Goal: Task Accomplishment & Management: Complete application form

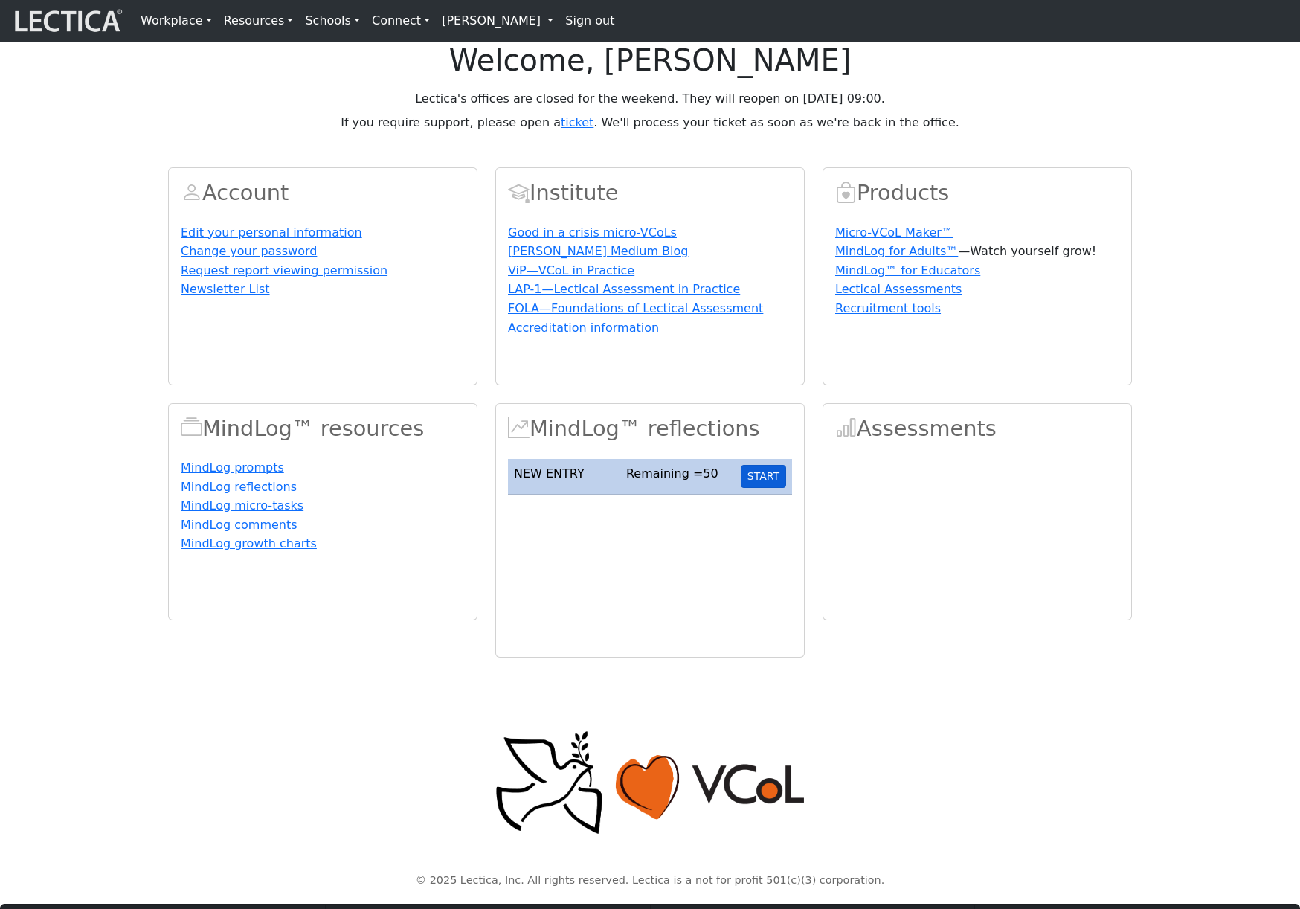
click at [771, 488] on button "START" at bounding box center [763, 476] width 45 height 23
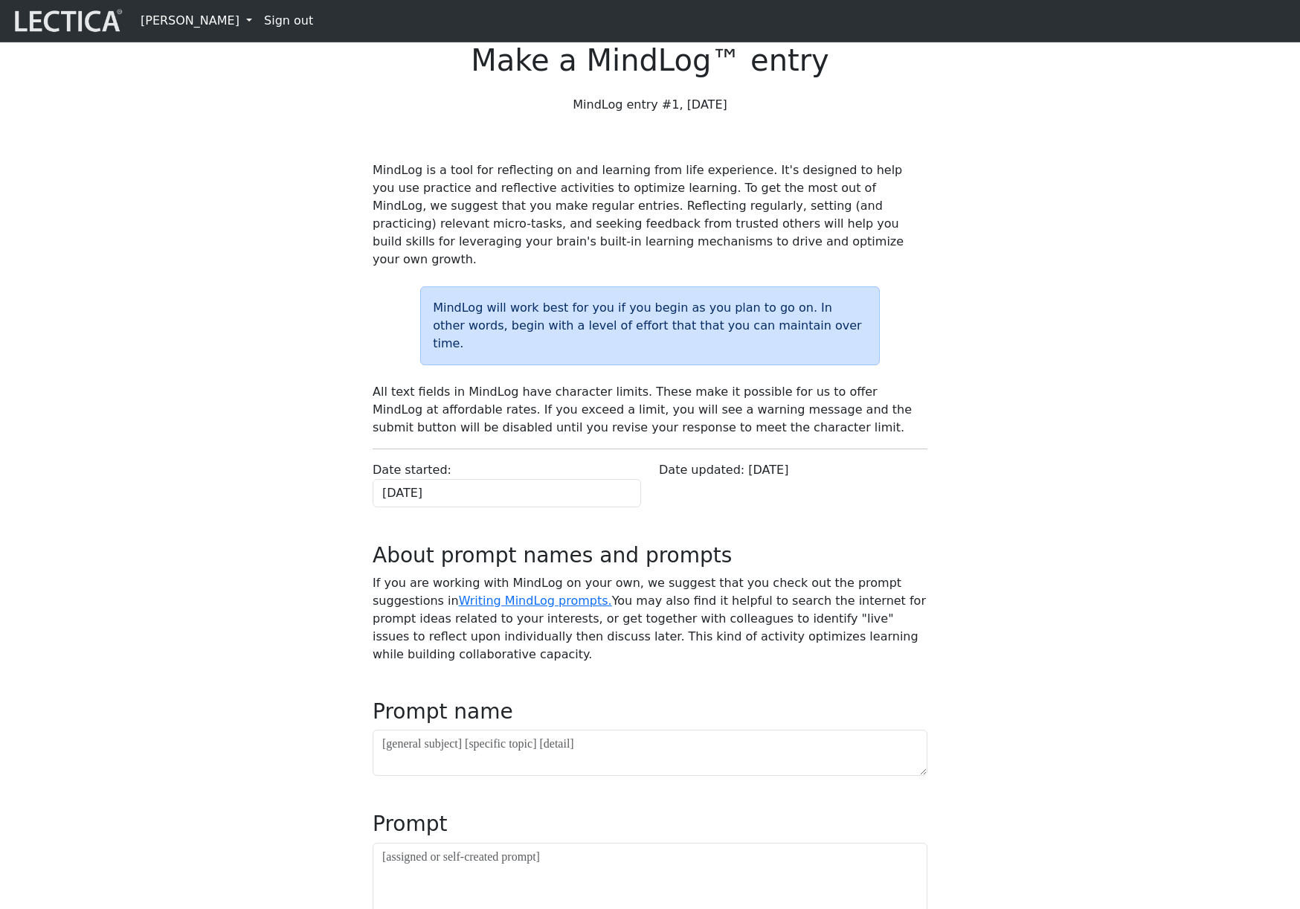
scroll to position [324, 0]
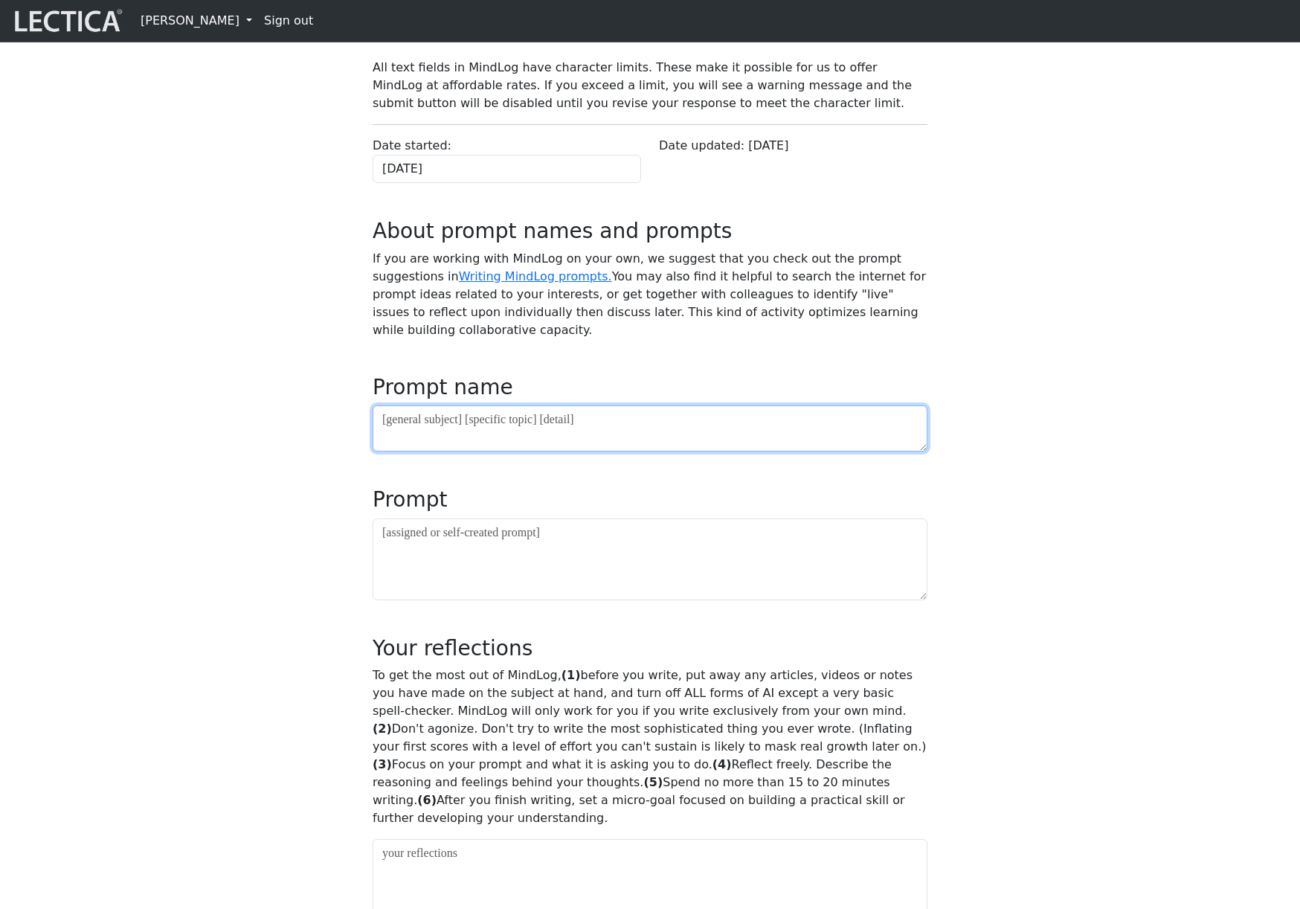
click at [636, 452] on textarea at bounding box center [650, 428] width 555 height 46
type textarea "asdf"
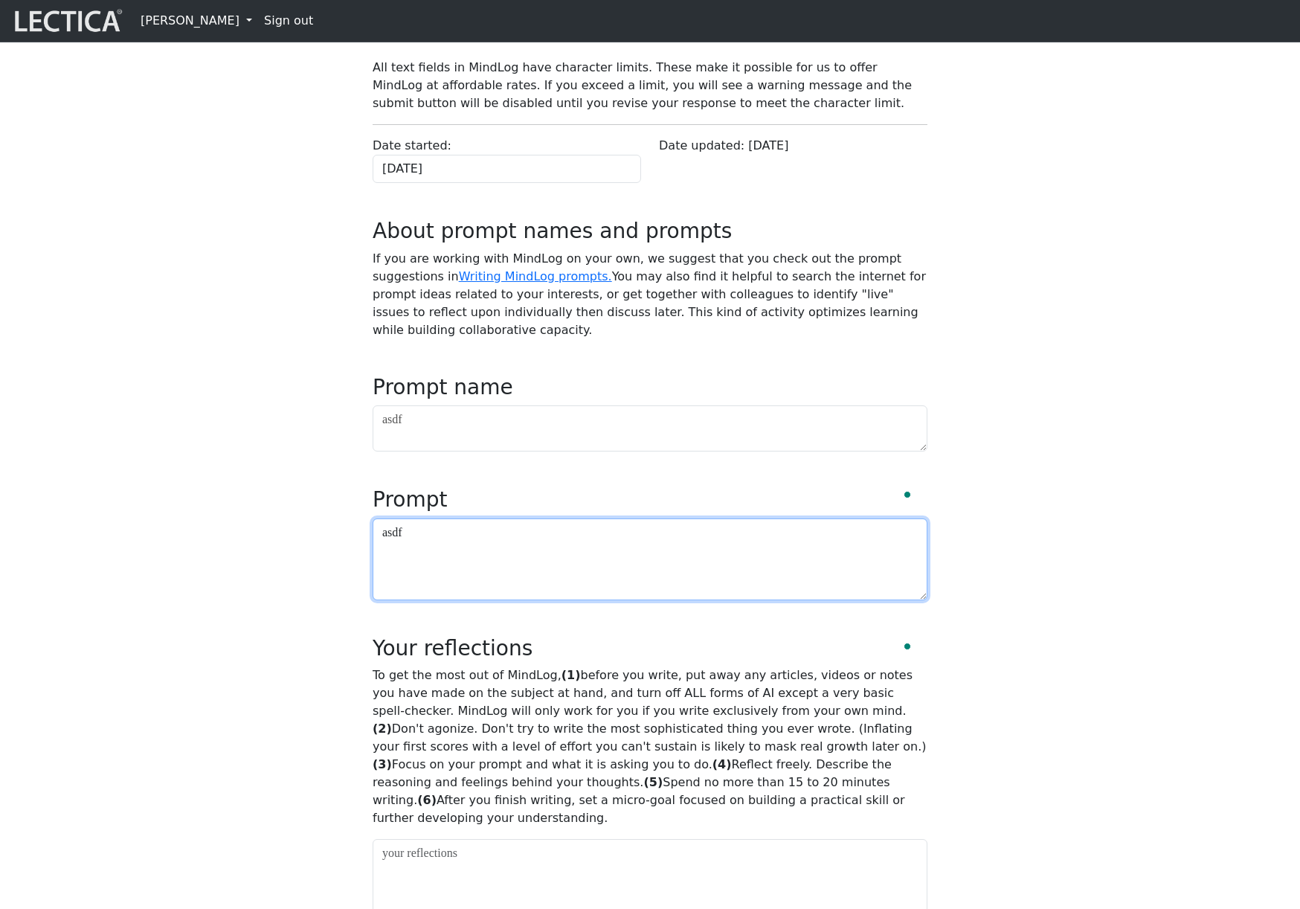
type textarea "asdf"
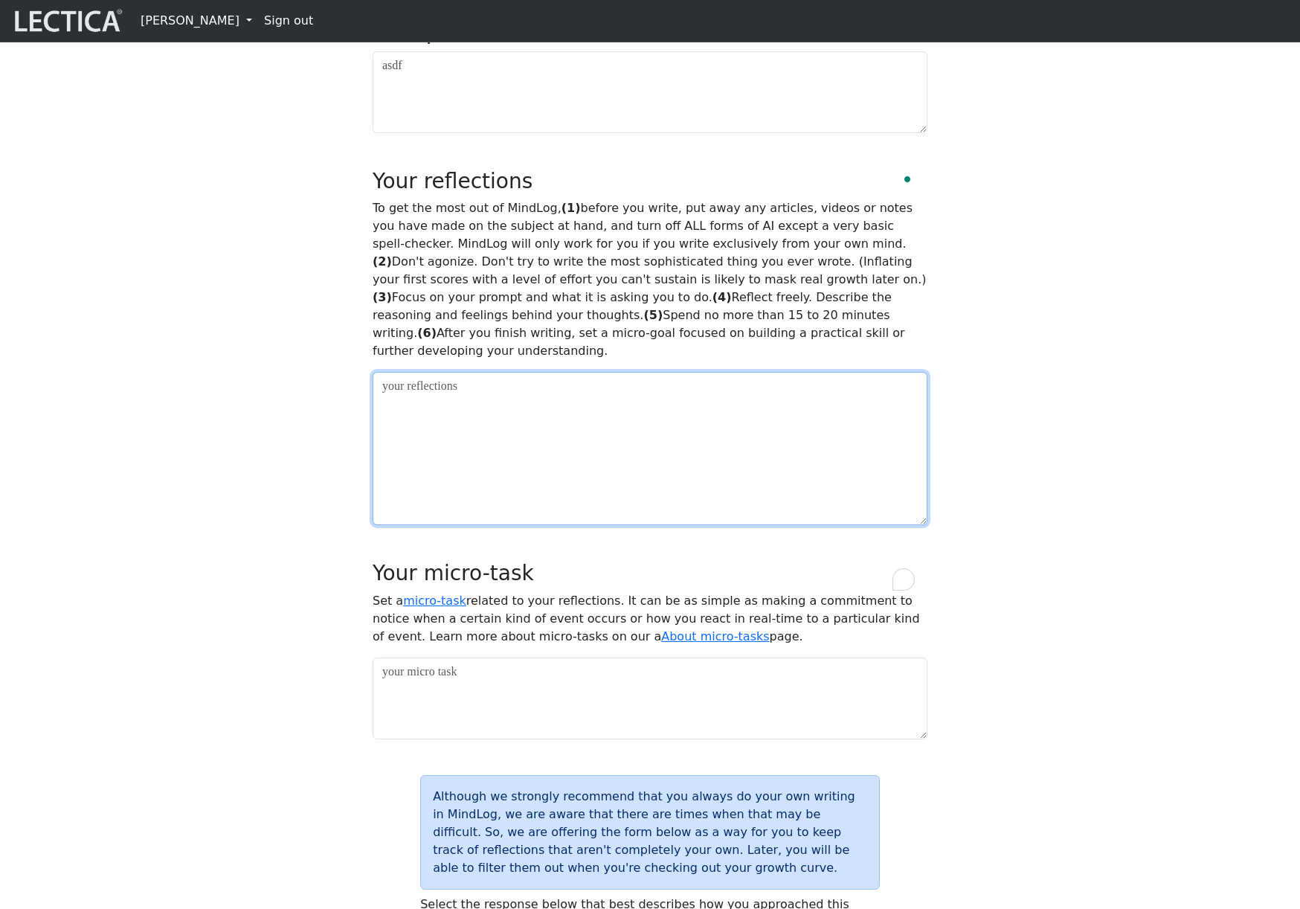
scroll to position [797, 0]
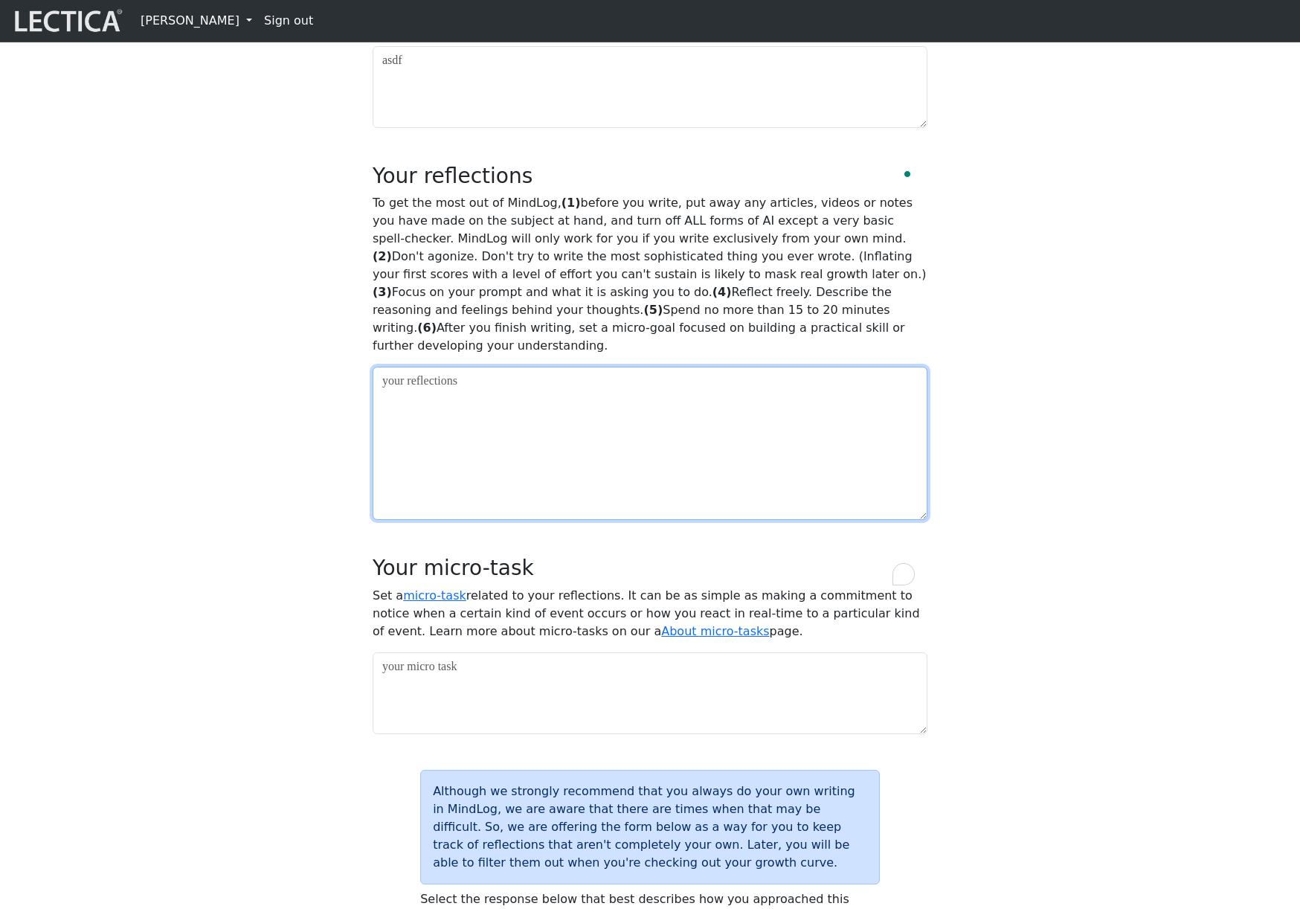
click at [397, 506] on textarea "To enrich screen reader interactions, please activate Accessibility in Grammarl…" at bounding box center [650, 443] width 555 height 153
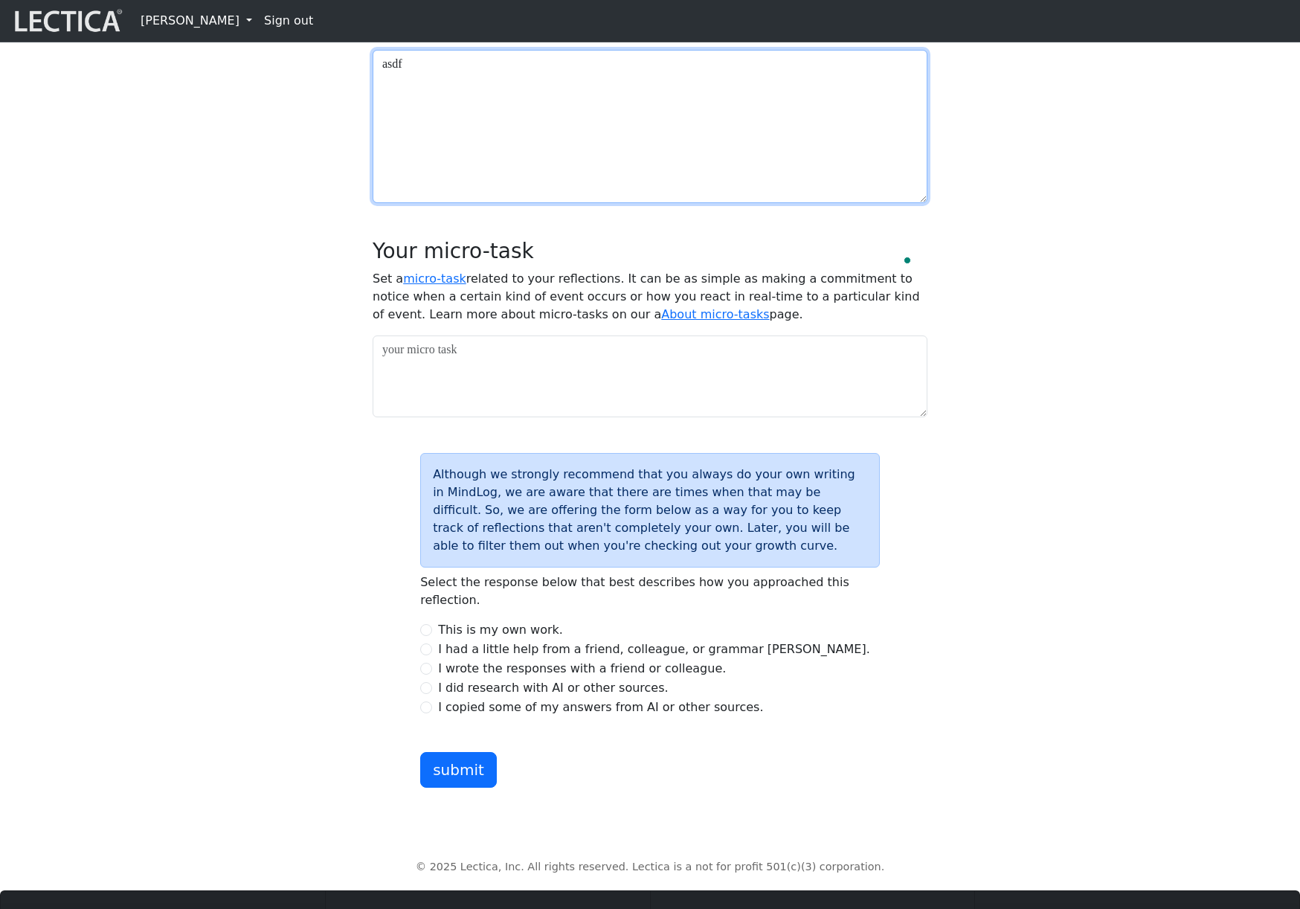
scroll to position [1306, 0]
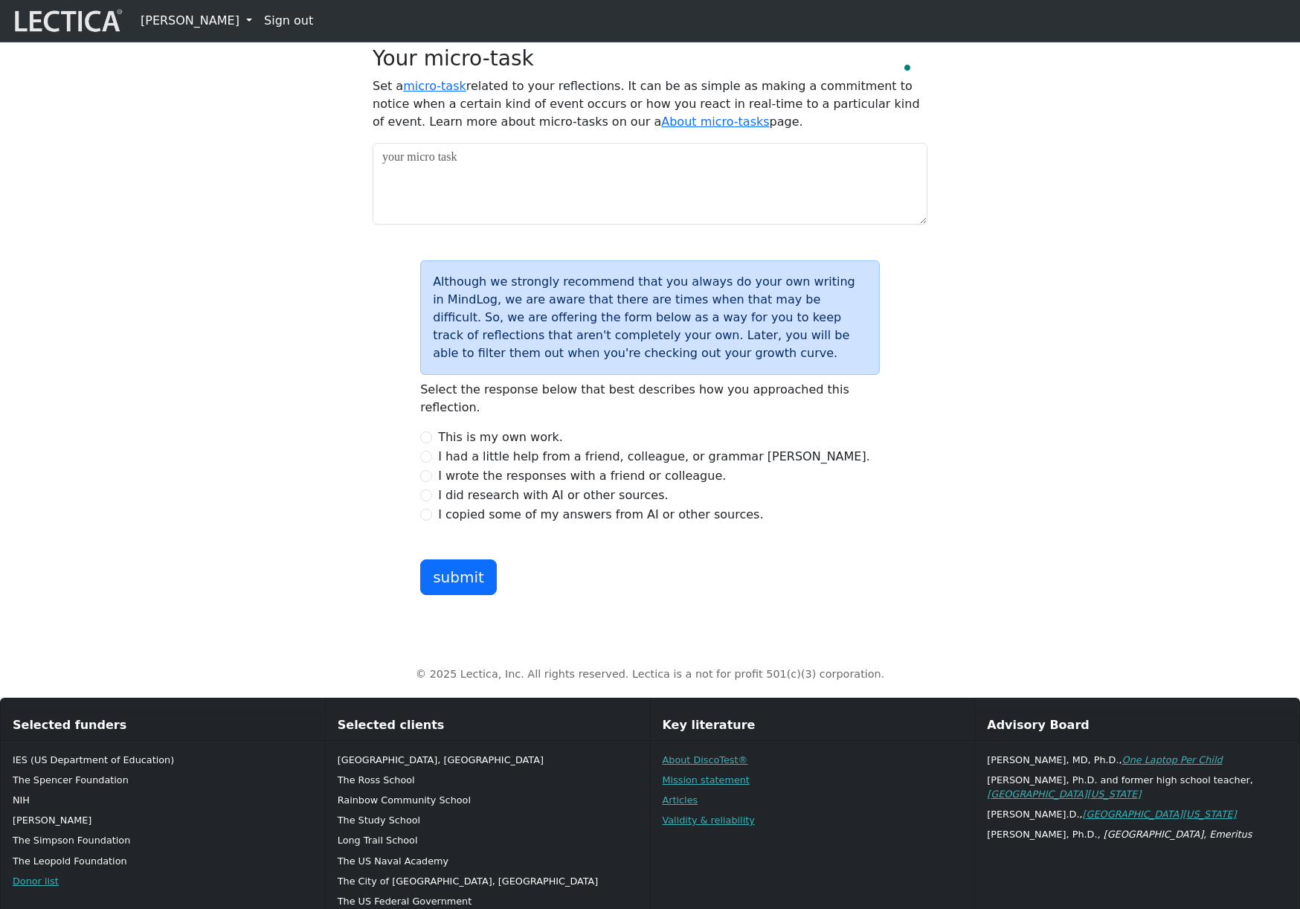
type textarea "asdf"
click at [545, 225] on textarea at bounding box center [650, 184] width 555 height 82
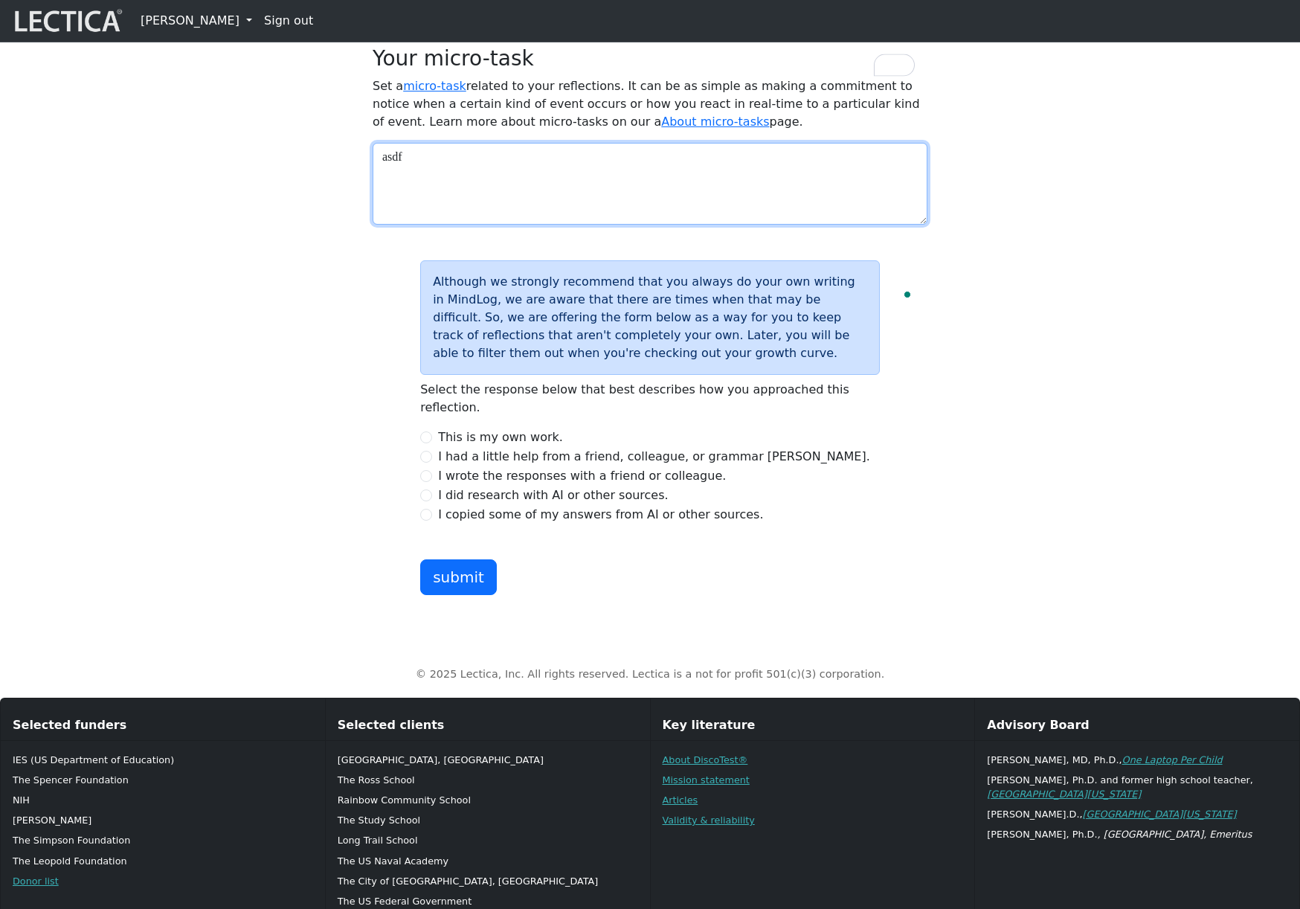
type textarea "asdf"
click at [430, 482] on input "I wrote the responses with a friend or colleague." at bounding box center [426, 476] width 12 height 12
radio input "true"
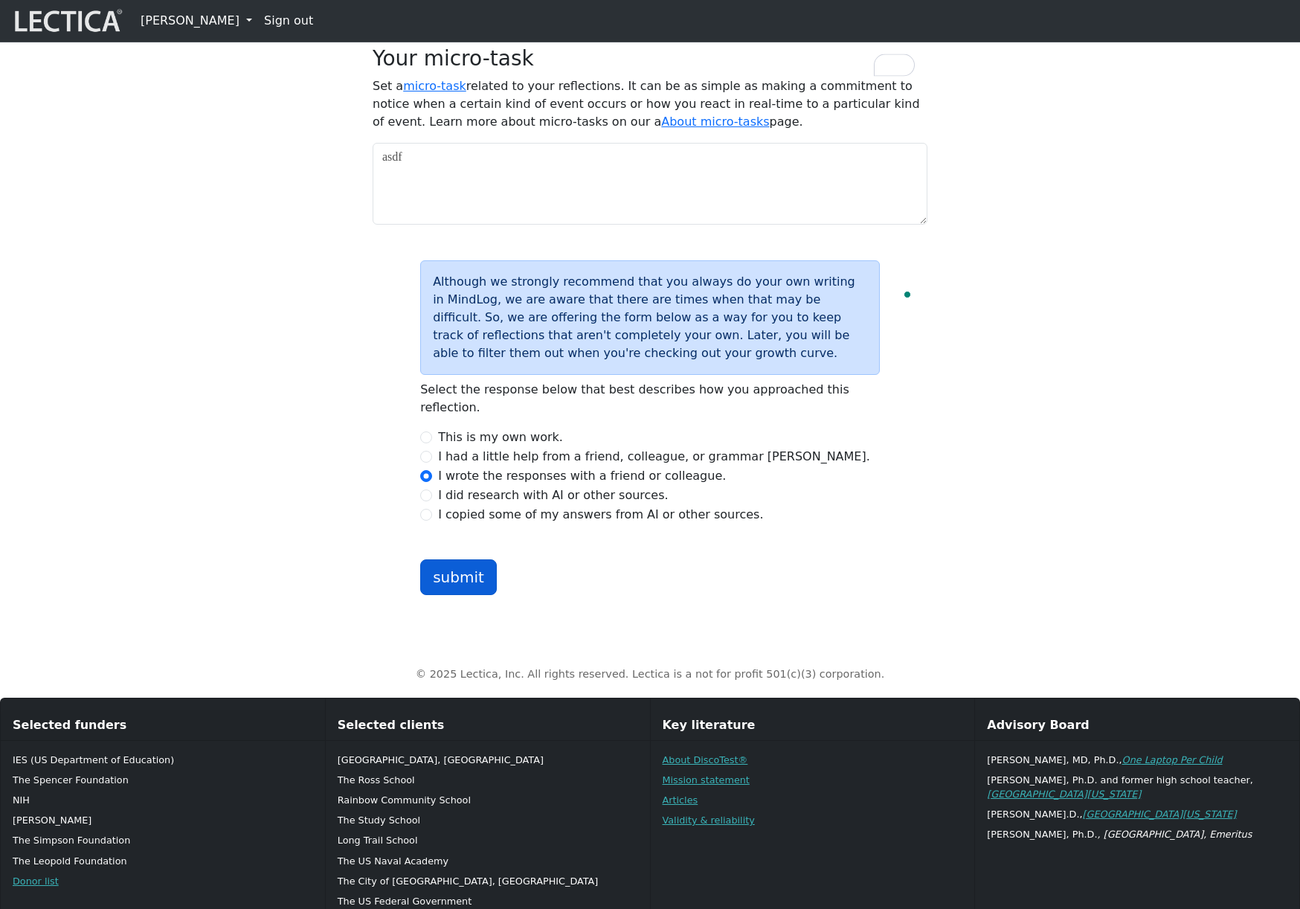
click at [459, 595] on button "submit" at bounding box center [458, 577] width 77 height 36
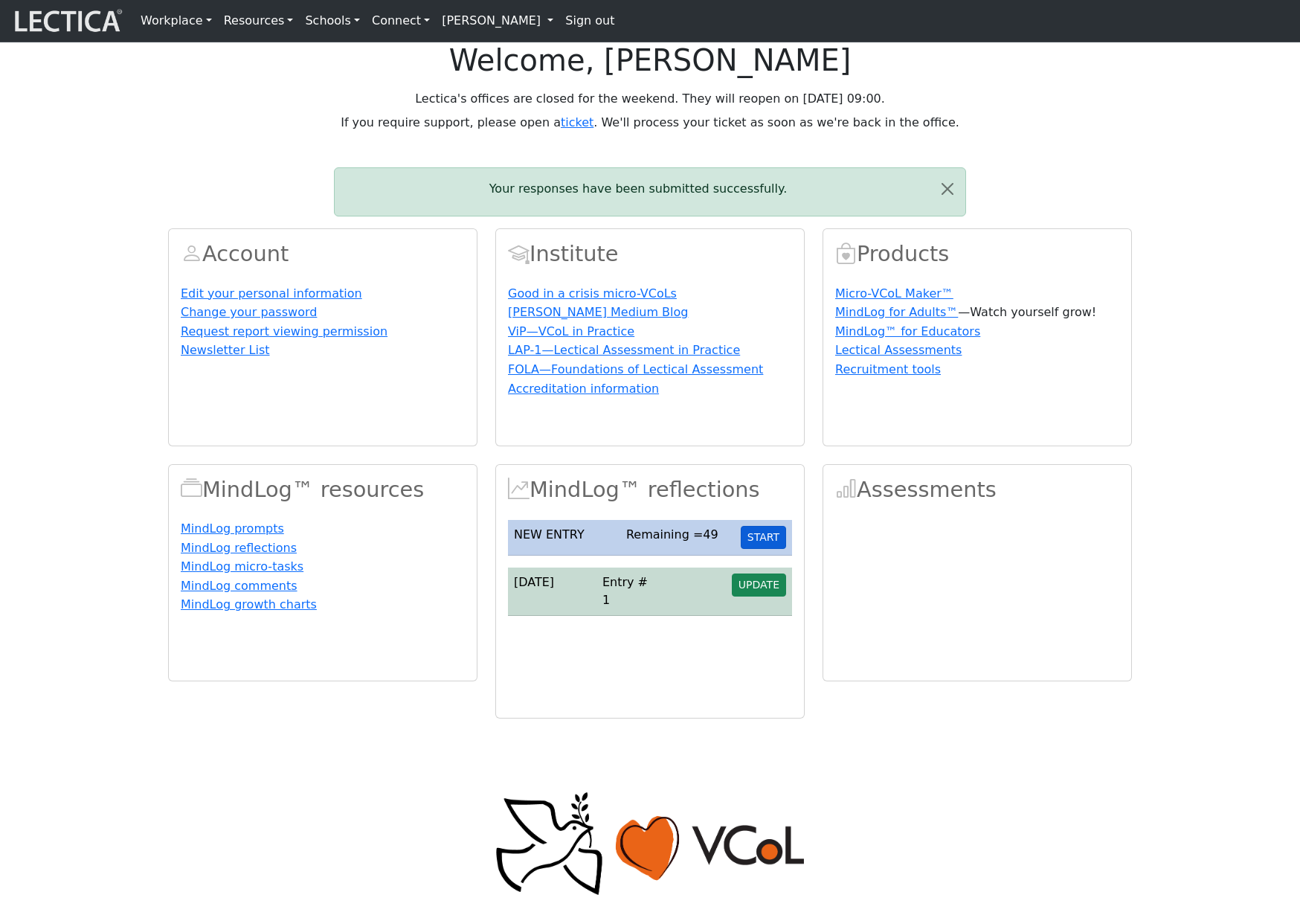
click at [765, 549] on button "START" at bounding box center [763, 537] width 45 height 23
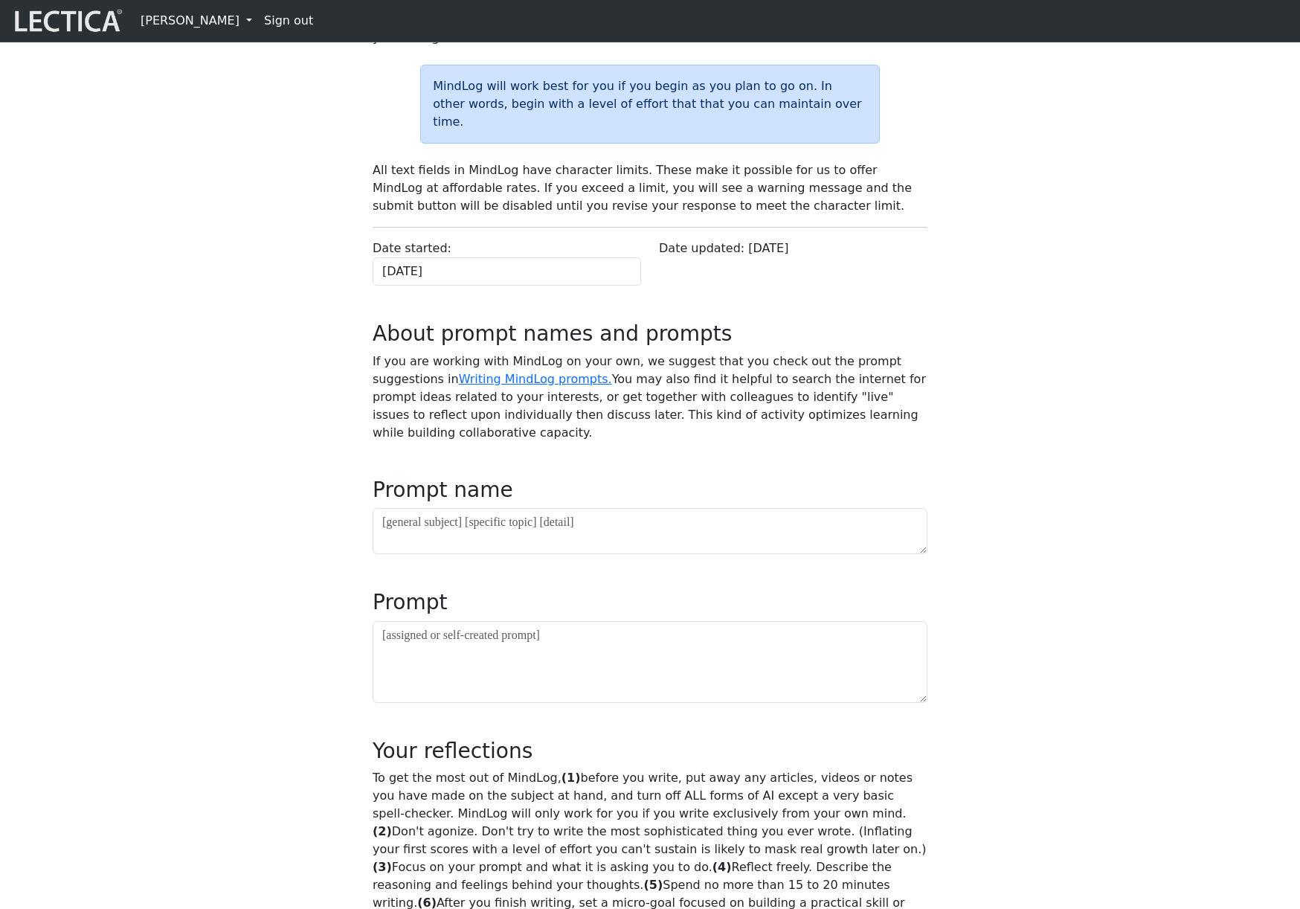
scroll to position [330, 0]
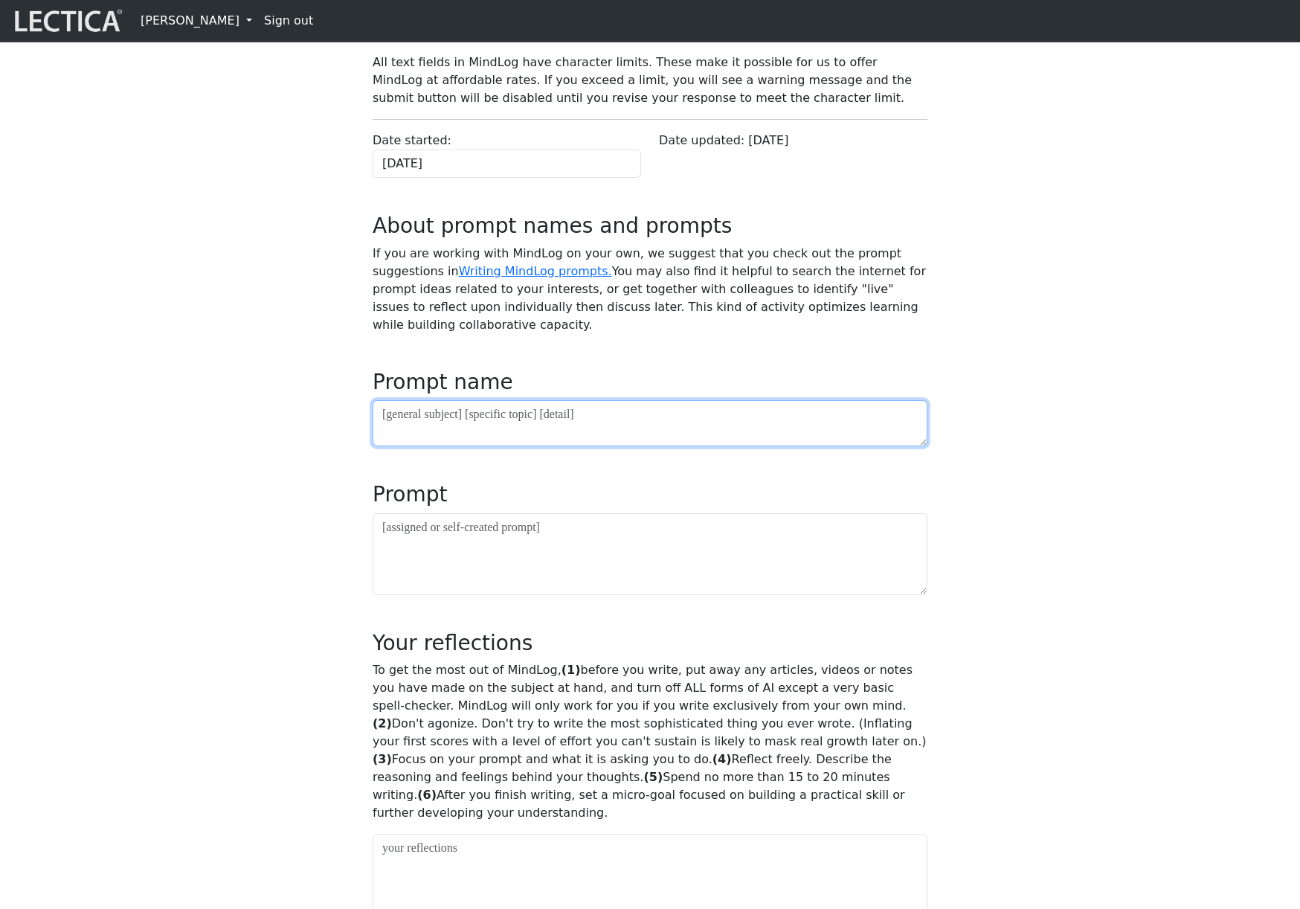
click at [507, 446] on textarea at bounding box center [650, 423] width 555 height 46
